Goal: Information Seeking & Learning: Learn about a topic

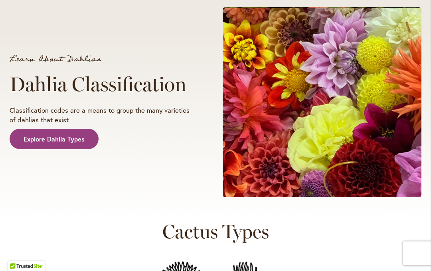
scroll to position [166, 0]
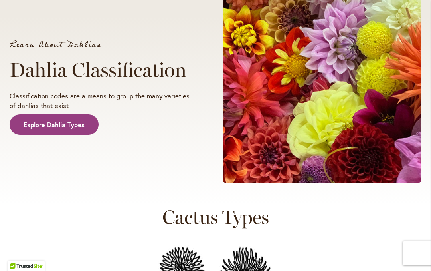
click at [61, 123] on span "Explore Dahlia Types" at bounding box center [54, 124] width 61 height 9
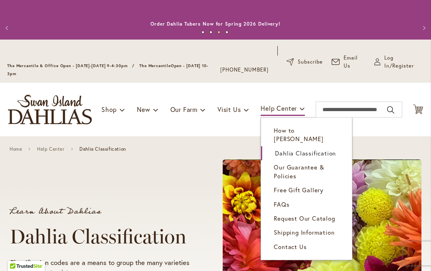
click at [323, 186] on span "Free Gift Gallery" at bounding box center [299, 190] width 50 height 8
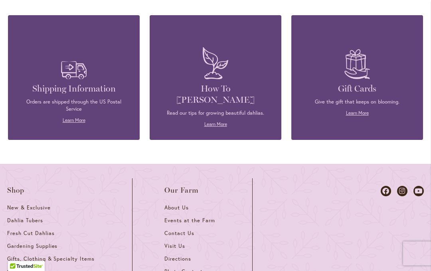
scroll to position [1530, 0]
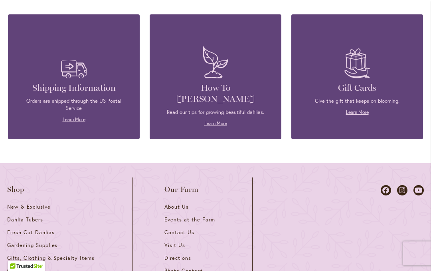
click at [216, 120] on link "Learn More" at bounding box center [215, 123] width 23 height 6
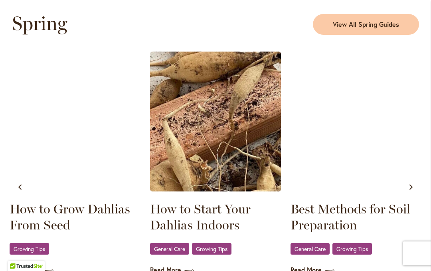
scroll to position [471, 0]
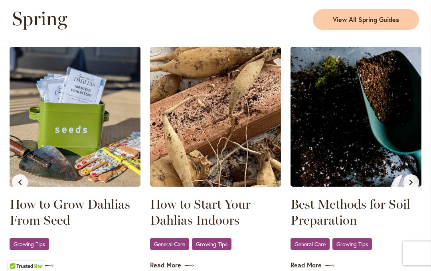
click at [14, 184] on img at bounding box center [75, 117] width 131 height 140
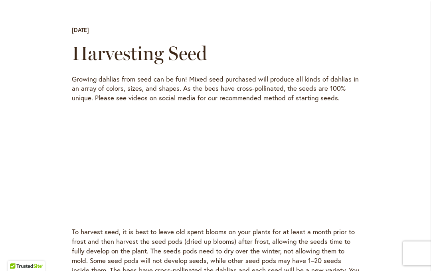
scroll to position [283, 0]
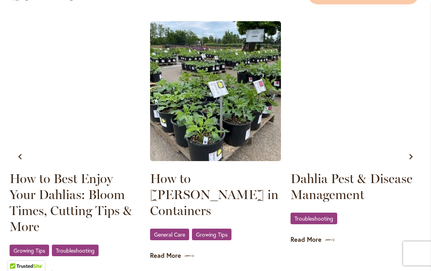
scroll to position [860, 0]
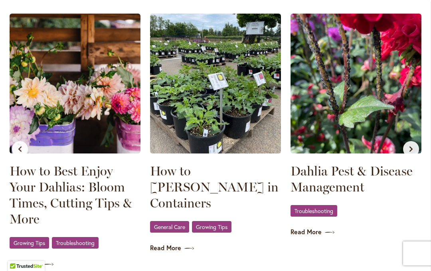
click at [331, 170] on link "Dahlia Pest & Disease Management" at bounding box center [356, 179] width 131 height 32
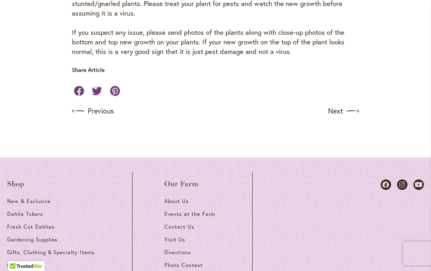
scroll to position [1698, 0]
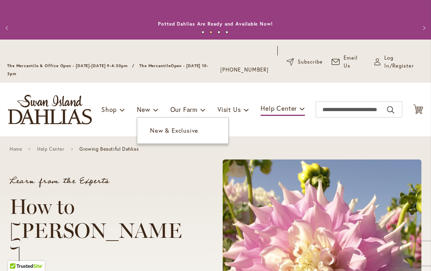
click at [171, 133] on span "New & Exclusive" at bounding box center [174, 130] width 48 height 8
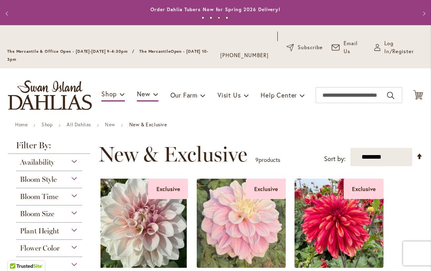
scroll to position [14, 0]
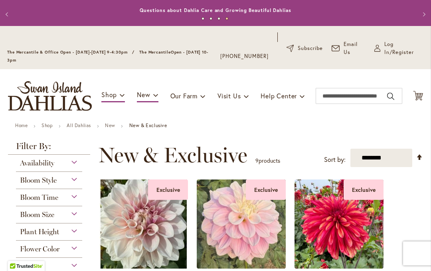
click at [77, 184] on div "Bloom Style" at bounding box center [49, 178] width 66 height 13
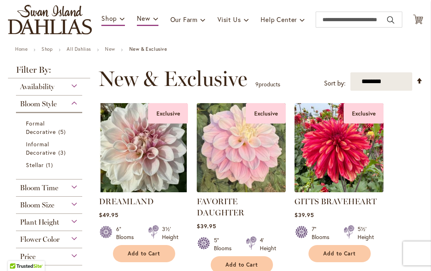
scroll to position [91, 0]
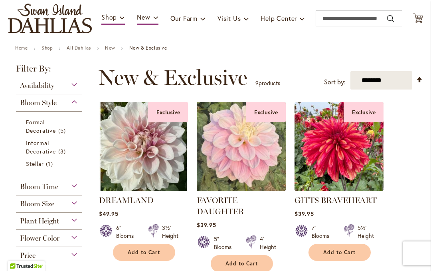
click at [71, 103] on div "Bloom Style" at bounding box center [49, 100] width 66 height 13
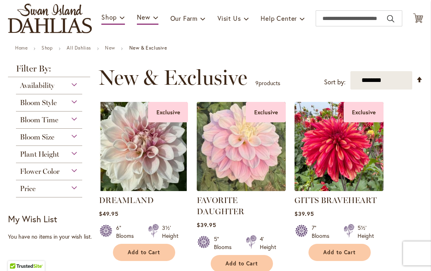
click at [78, 123] on div "Bloom Time" at bounding box center [49, 117] width 66 height 13
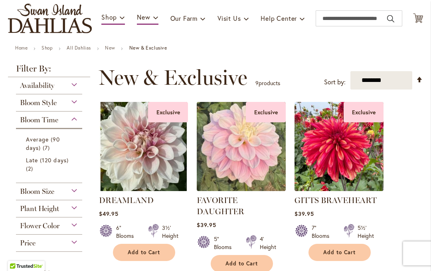
click at [77, 122] on div "Bloom Time" at bounding box center [49, 117] width 66 height 13
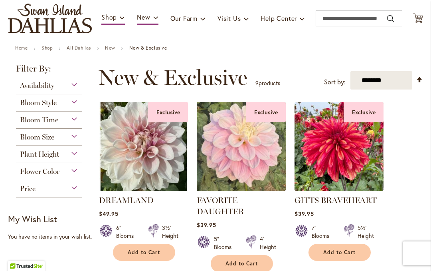
click at [75, 140] on div "Bloom Size" at bounding box center [49, 135] width 66 height 13
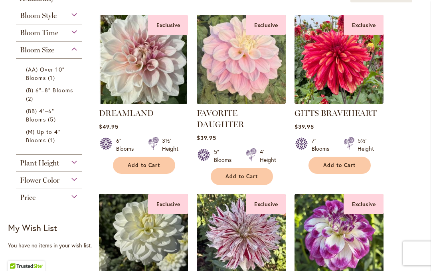
scroll to position [178, 0]
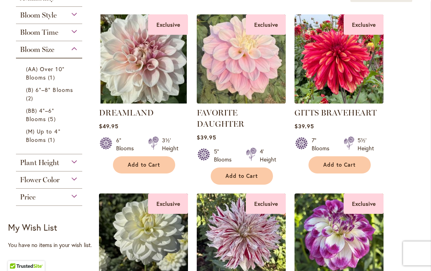
click at [77, 158] on div "Plant Height" at bounding box center [49, 160] width 66 height 13
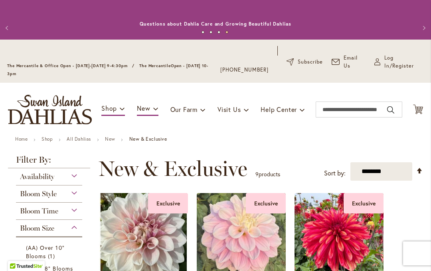
scroll to position [0, 0]
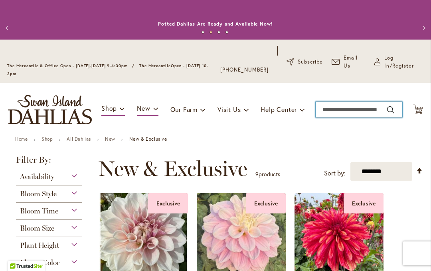
click at [343, 103] on input "Search" at bounding box center [359, 109] width 87 height 16
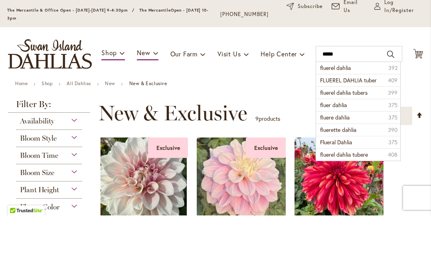
click at [354, 117] on li "fluerel dahlia 392" at bounding box center [358, 123] width 84 height 12
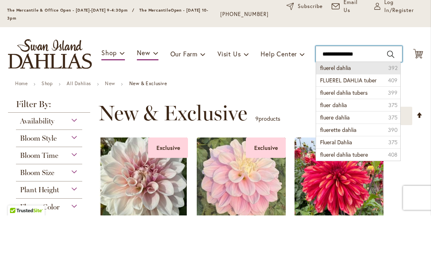
type input "**********"
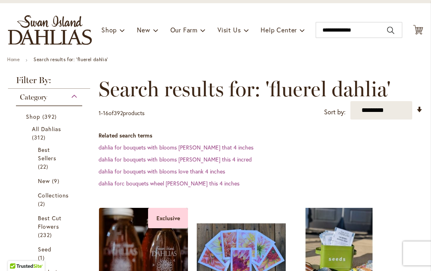
scroll to position [65, 0]
